Goal: Register for event/course

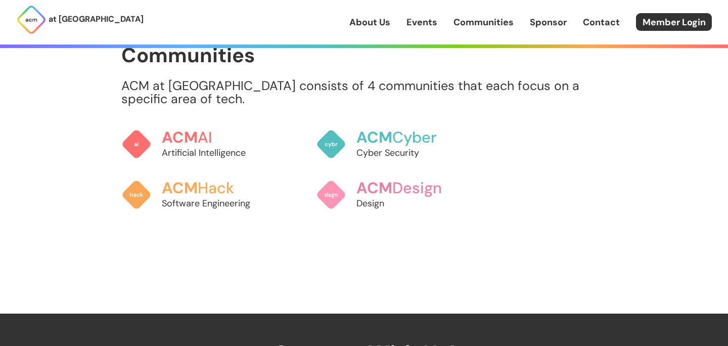
scroll to position [804, 0]
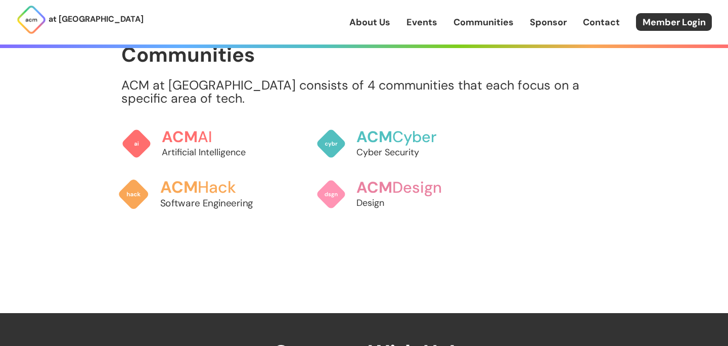
click at [221, 178] on h3 "ACM Hack" at bounding box center [216, 187] width 112 height 18
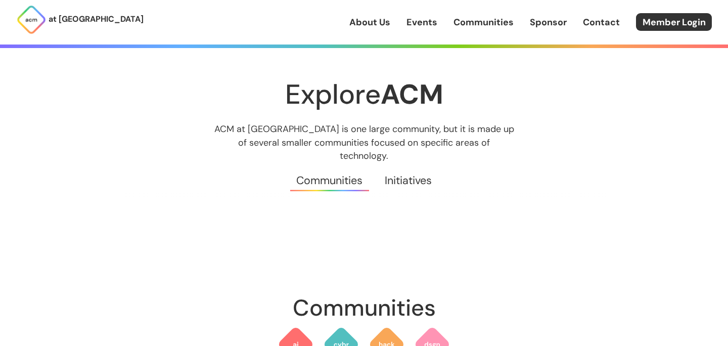
click at [422, 23] on link "Events" at bounding box center [421, 22] width 31 height 13
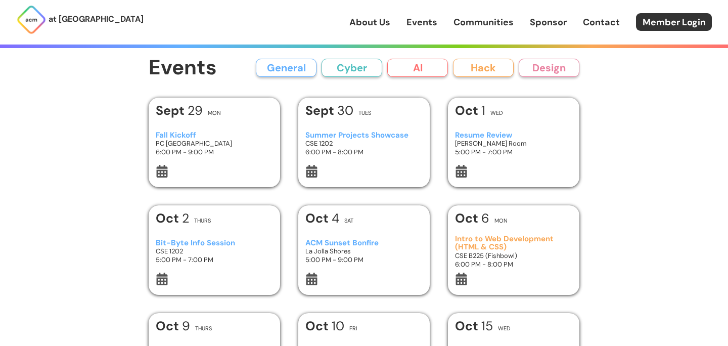
click at [467, 137] on h3 "Resume Review" at bounding box center [514, 135] width 118 height 9
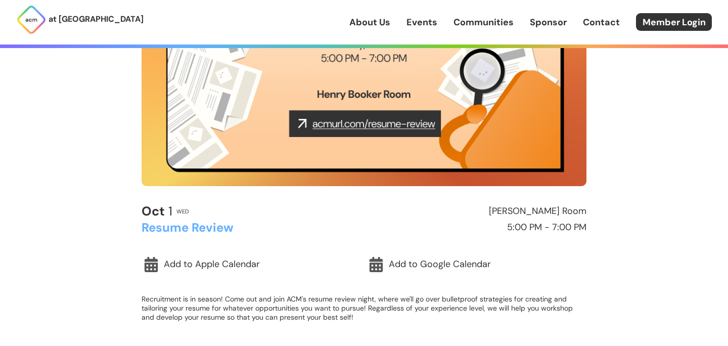
scroll to position [176, 0]
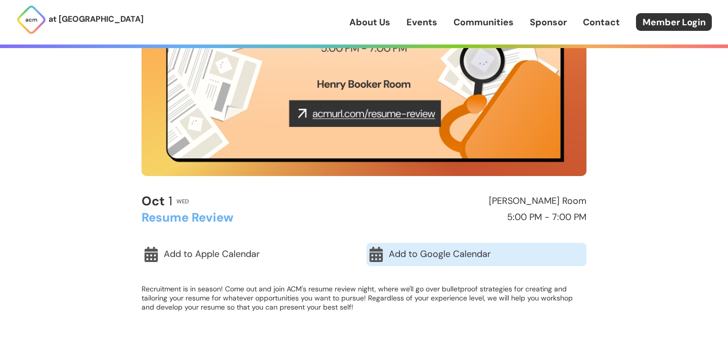
click at [468, 250] on link "Add to Google Calendar" at bounding box center [476, 254] width 220 height 23
